Goal: Check status: Check status

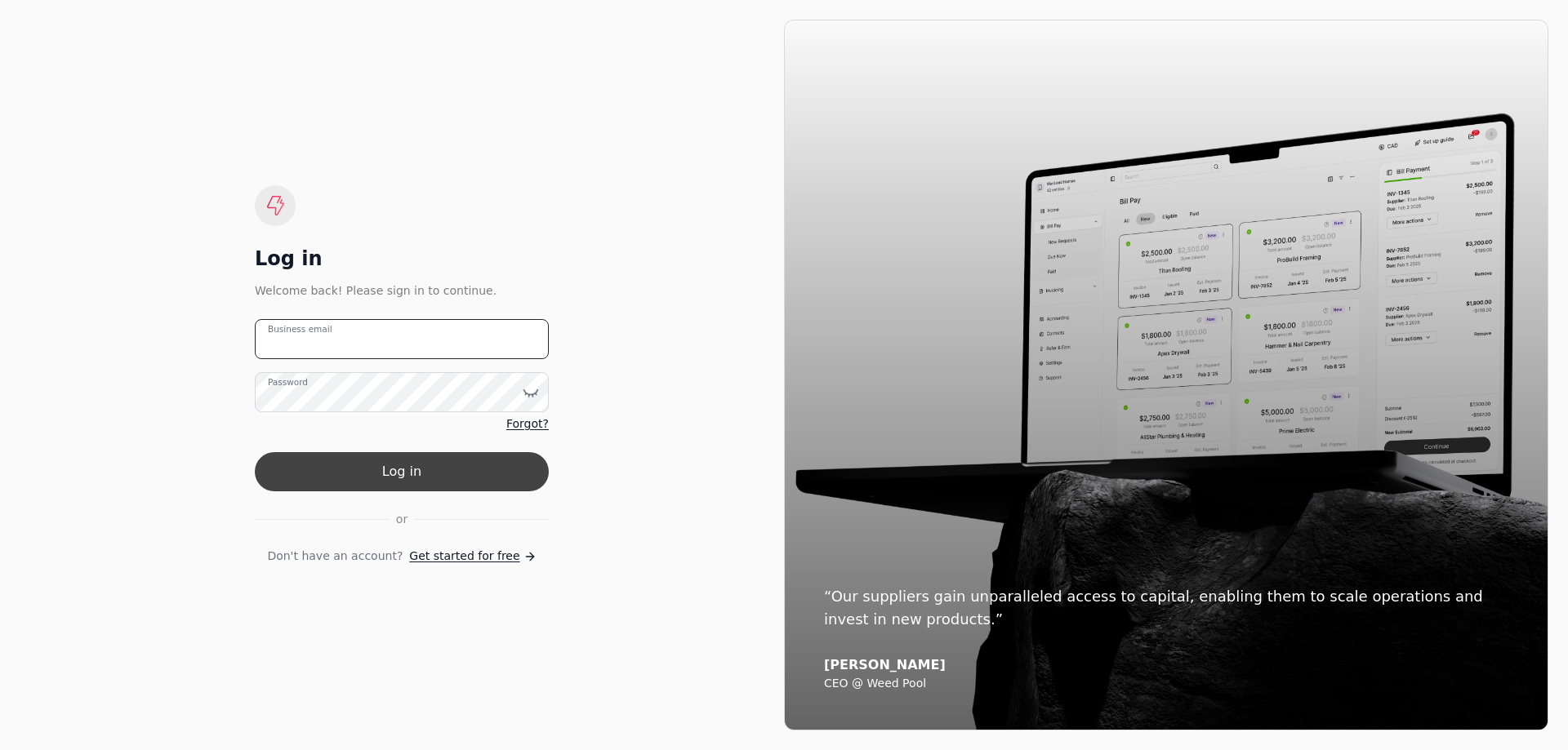
type email "[EMAIL_ADDRESS][PERSON_NAME][DOMAIN_NAME]"
click at [394, 478] on button "Log in" at bounding box center [401, 471] width 294 height 39
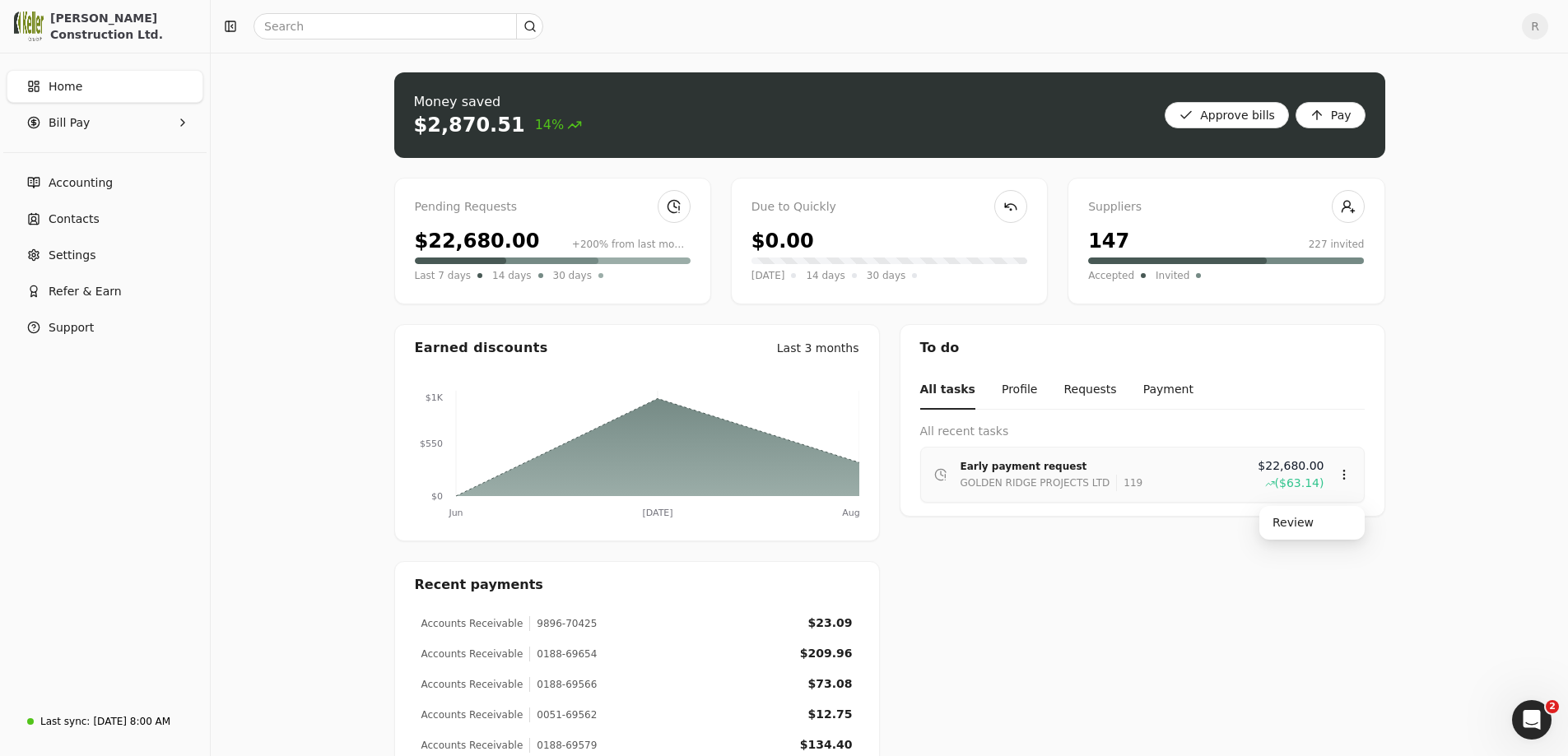
click at [989, 479] on div "GOLDEN RIDGE PROJECTS LTD" at bounding box center [1035, 482] width 150 height 16
click at [1288, 521] on div "Review" at bounding box center [1312, 523] width 99 height 27
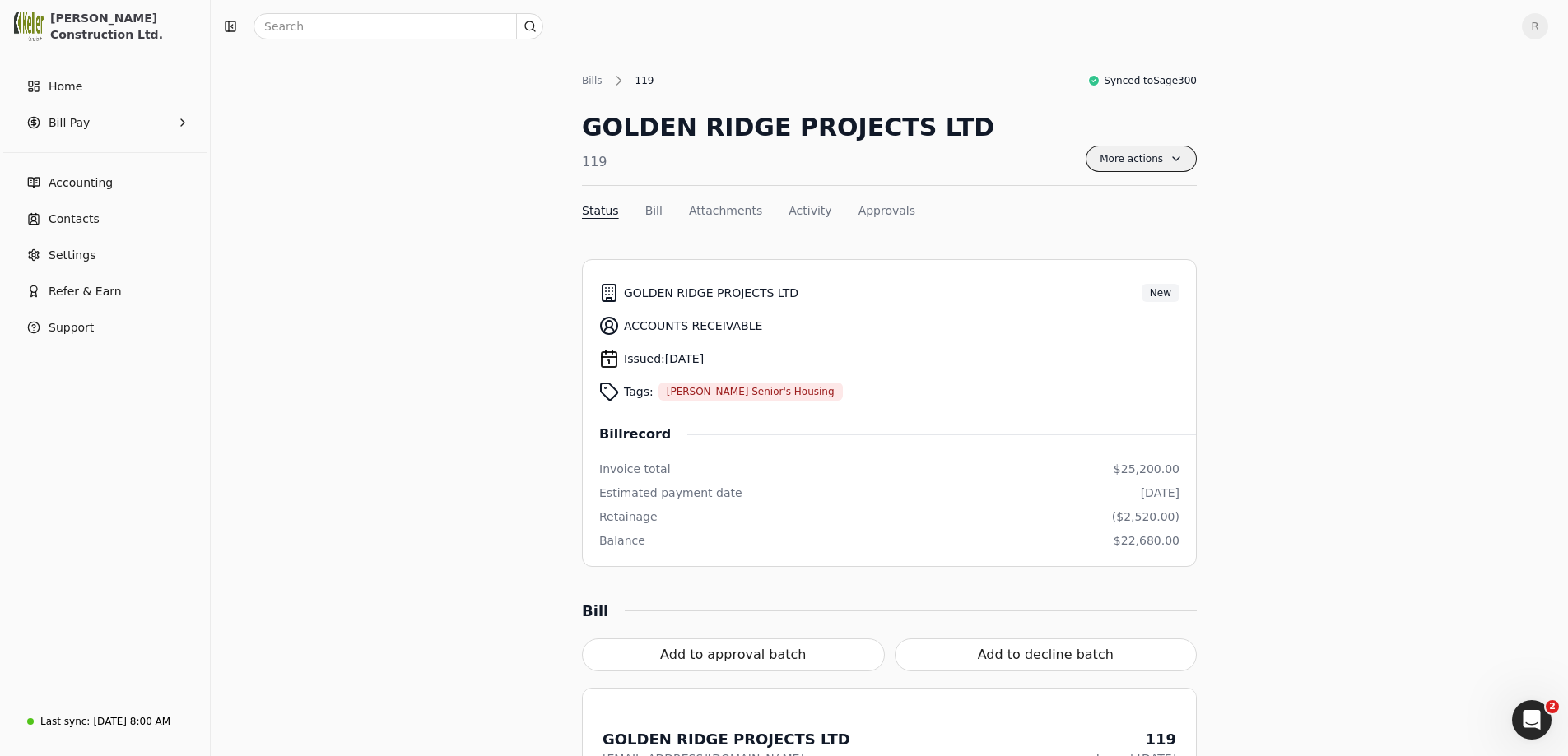
click at [1184, 157] on span "More actions" at bounding box center [1140, 159] width 111 height 26
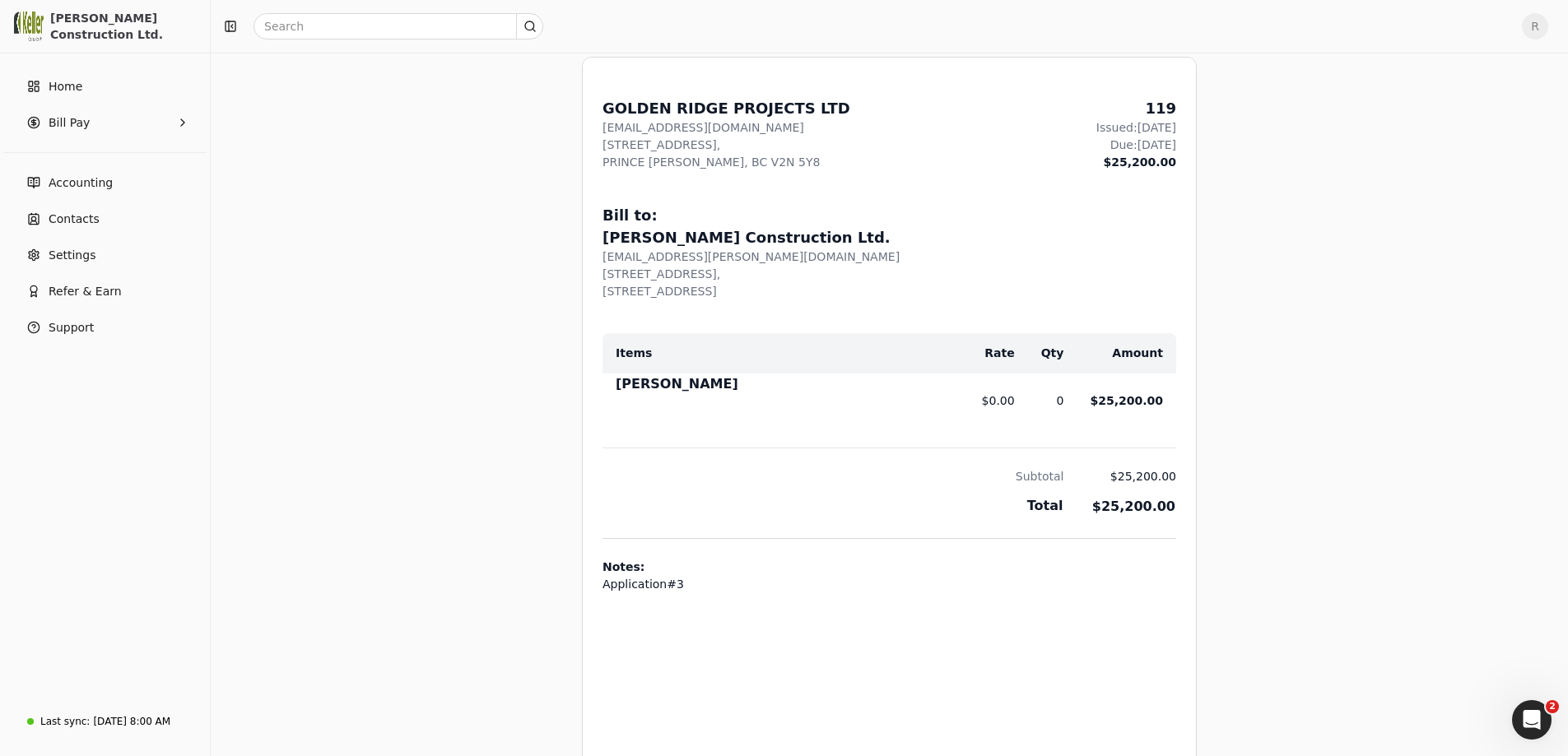
scroll to position [658, 0]
